Goal: Check status: Check status

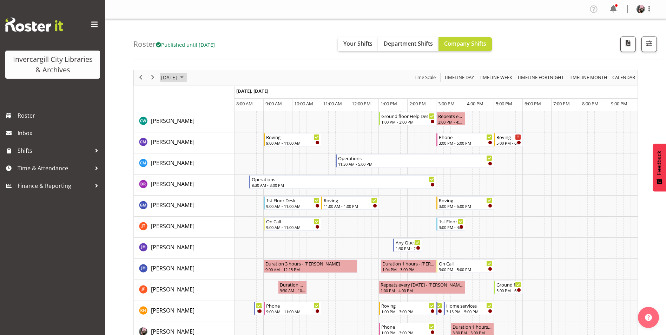
click at [178, 80] on span "September 16, 2025" at bounding box center [168, 77] width 17 height 9
click at [226, 181] on button "[DATE]" at bounding box center [229, 182] width 24 height 10
